Goal: Task Accomplishment & Management: Manage account settings

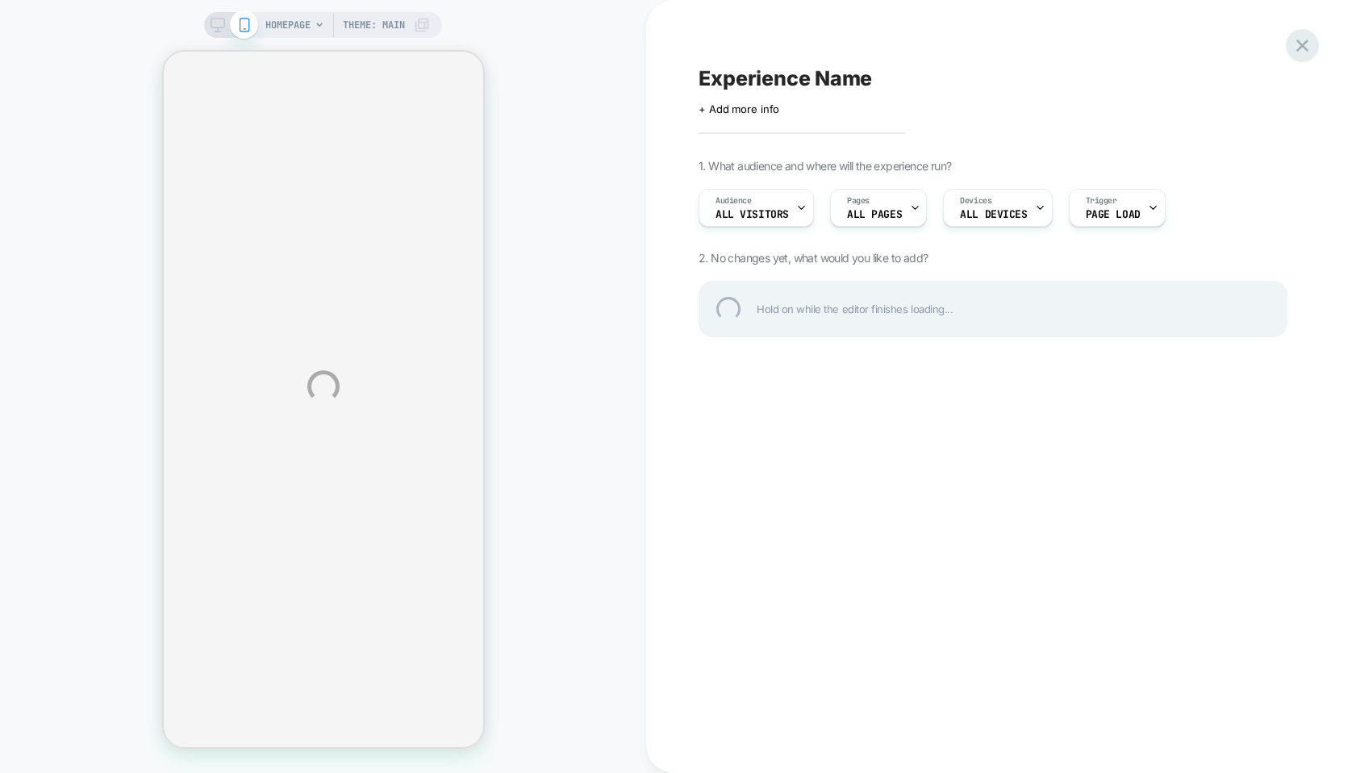
click at [1306, 40] on div at bounding box center [1301, 45] width 33 height 33
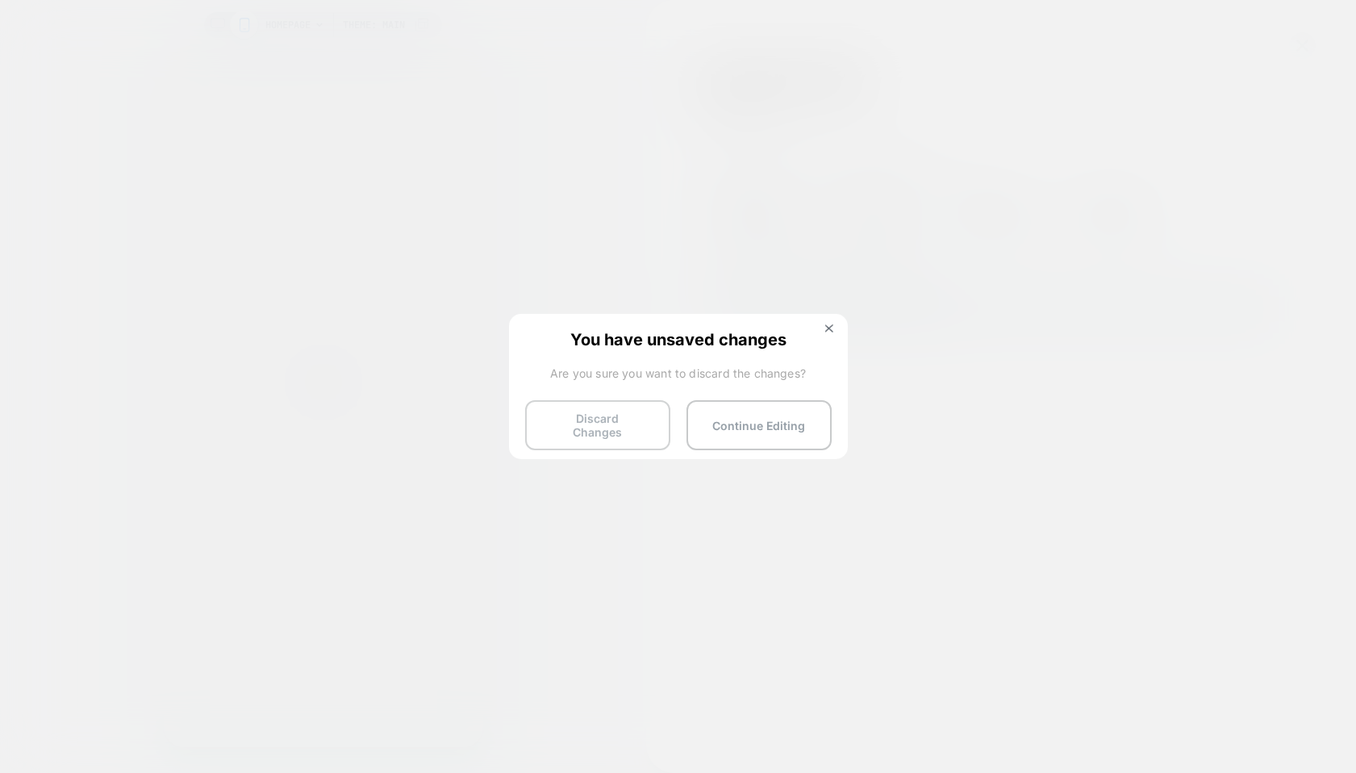
click at [560, 435] on button "Discard Changes" at bounding box center [597, 425] width 145 height 50
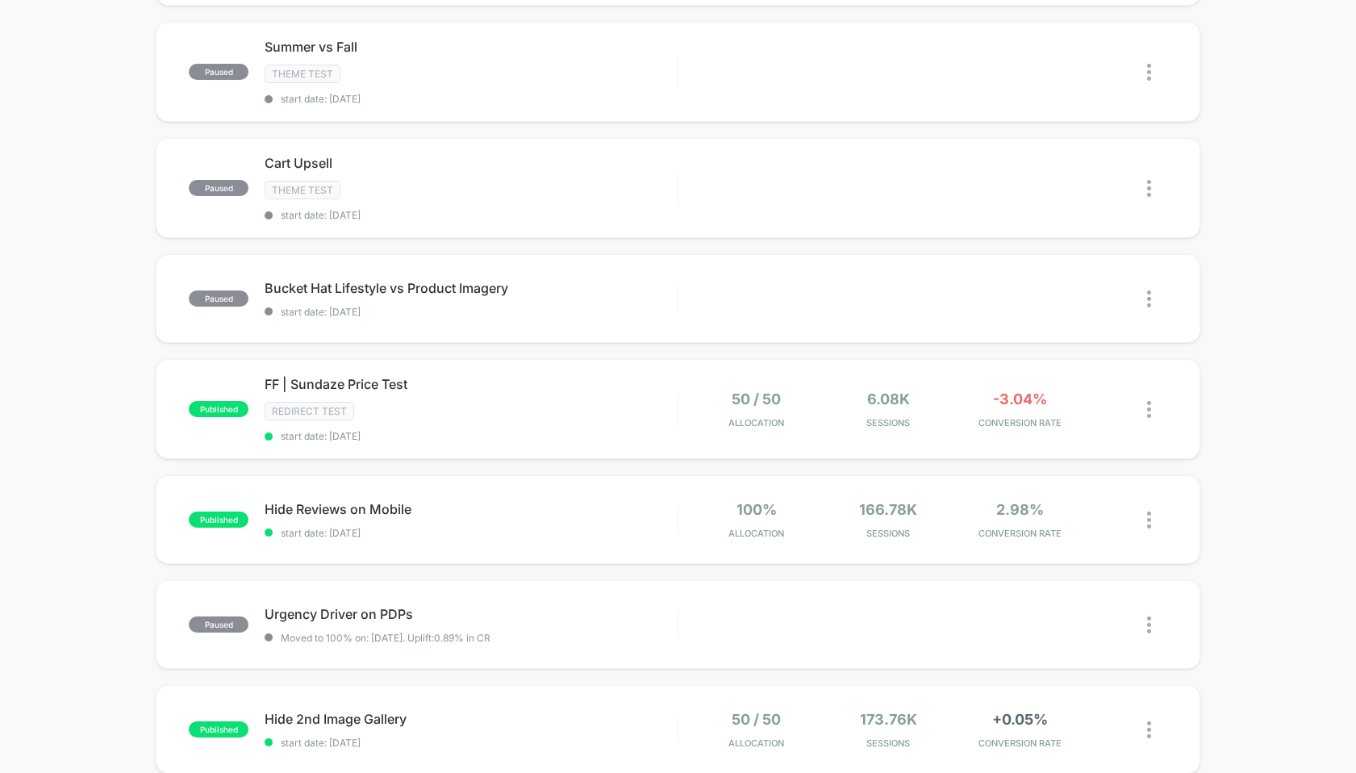
scroll to position [407, 0]
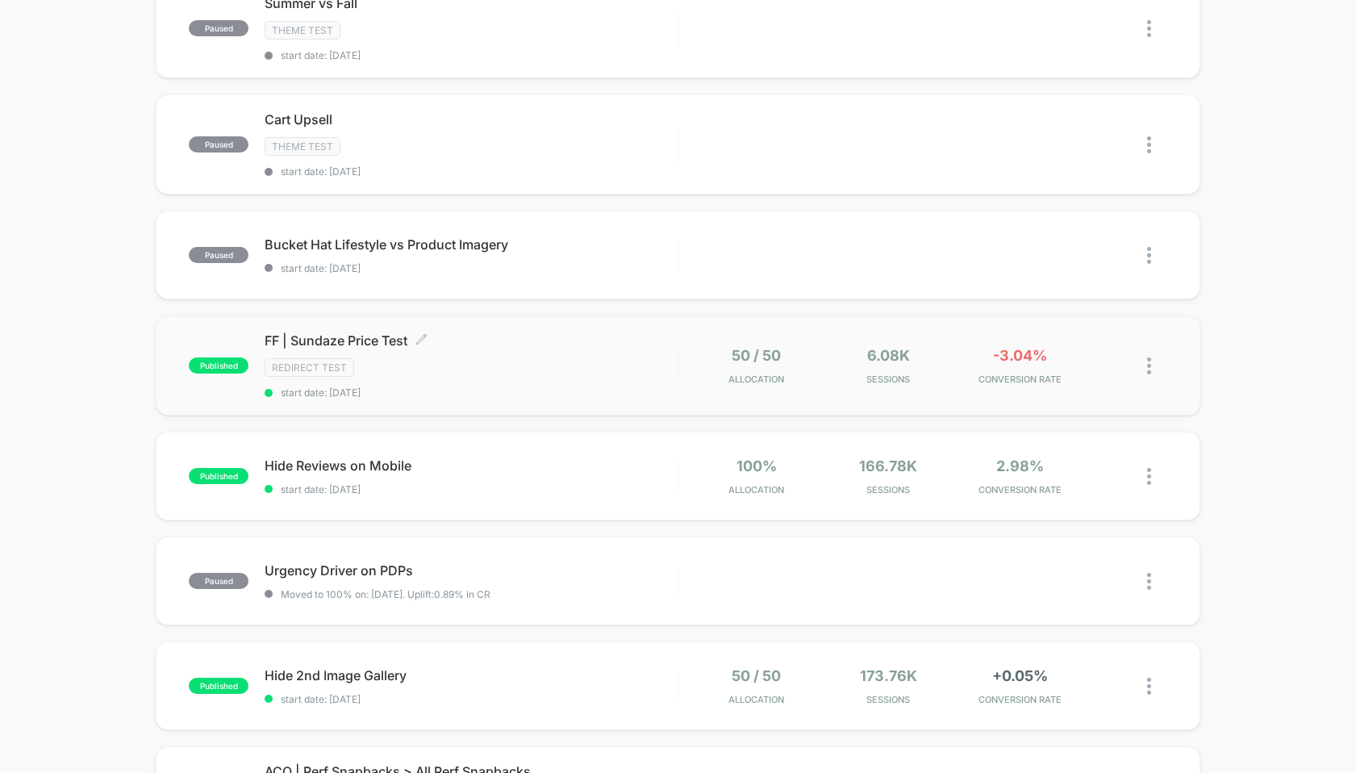
click at [338, 335] on span "FF | Sundaze Price Test Click to edit experience details" at bounding box center [471, 340] width 412 height 16
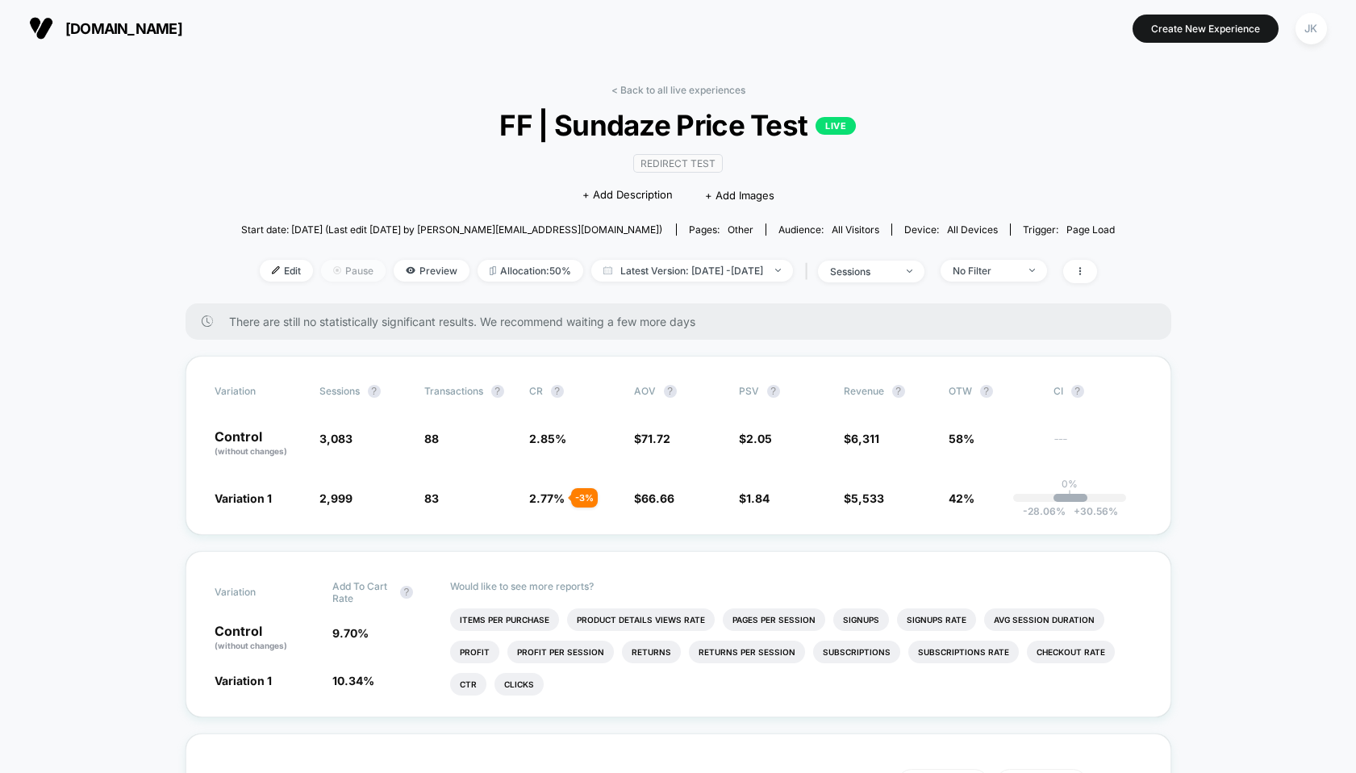
click at [321, 270] on span "Pause" at bounding box center [353, 271] width 65 height 22
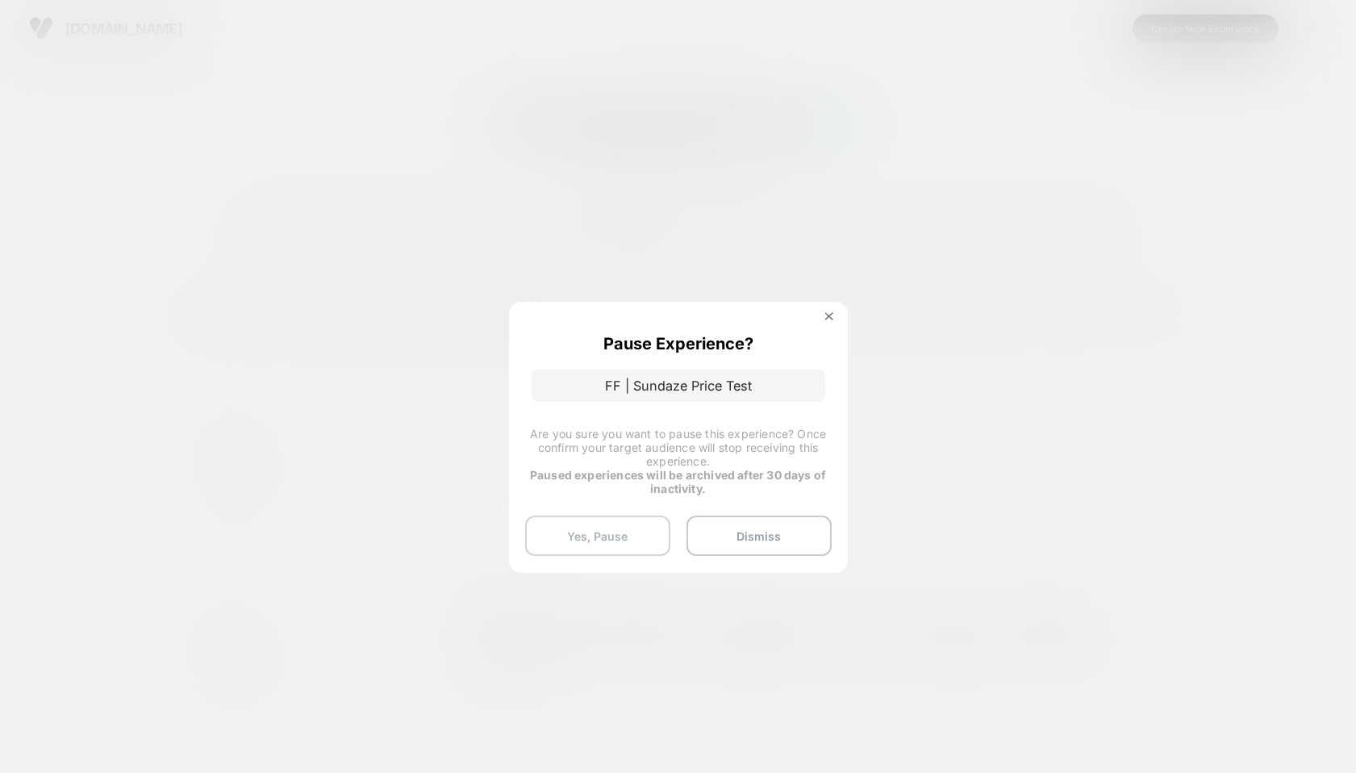
click at [615, 533] on button "Yes, Pause" at bounding box center [597, 535] width 145 height 40
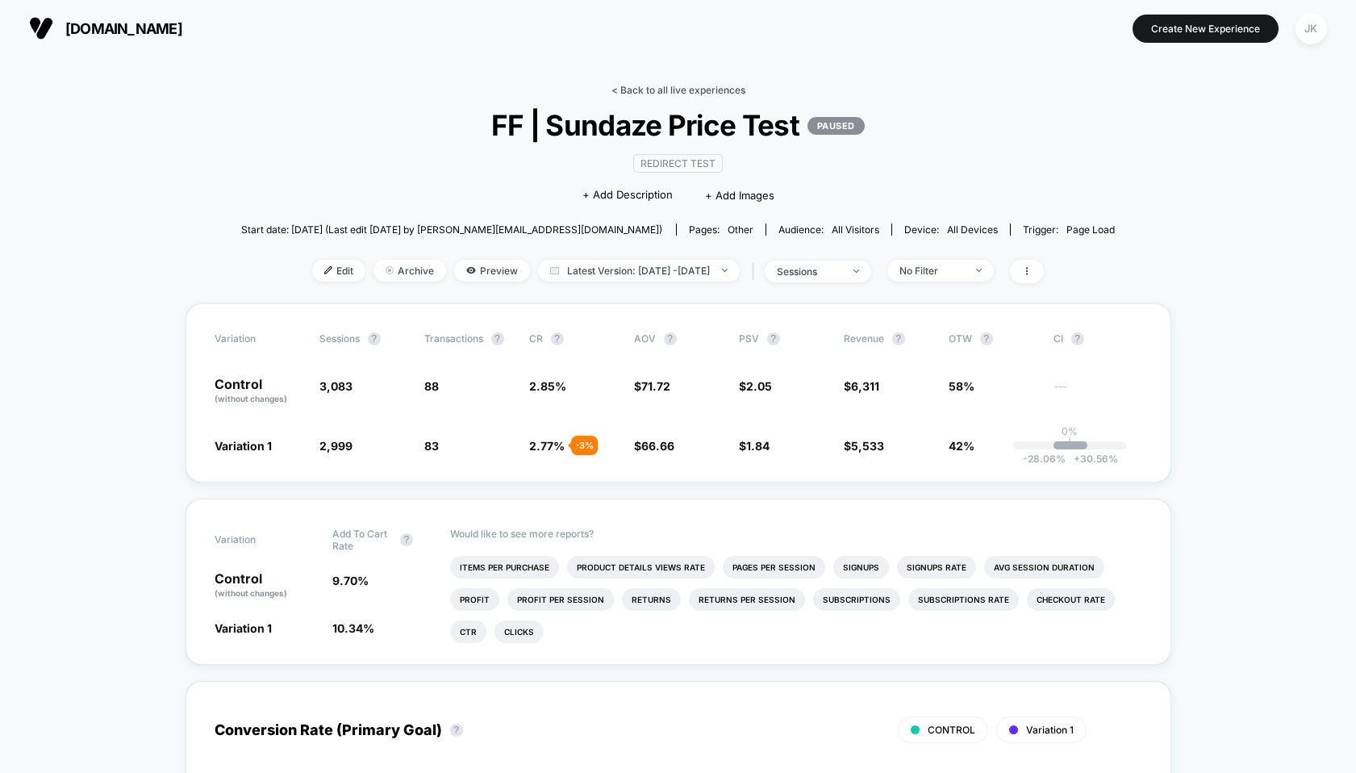
click at [716, 88] on link "< Back to all live experiences" at bounding box center [678, 90] width 134 height 12
